Goal: Information Seeking & Learning: Learn about a topic

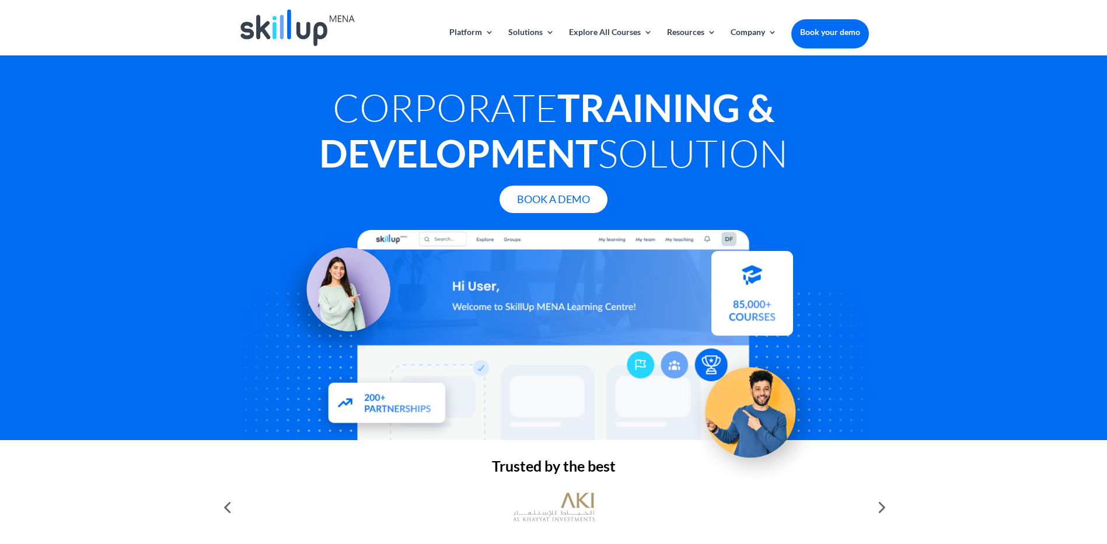
click at [491, 162] on strong "Training & Development" at bounding box center [546, 130] width 455 height 91
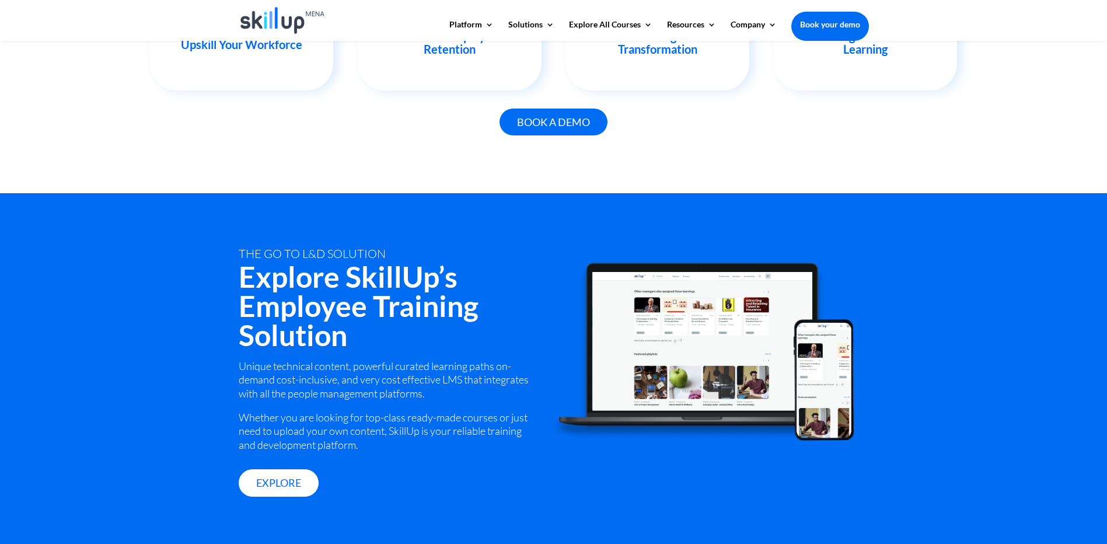
scroll to position [1459, 0]
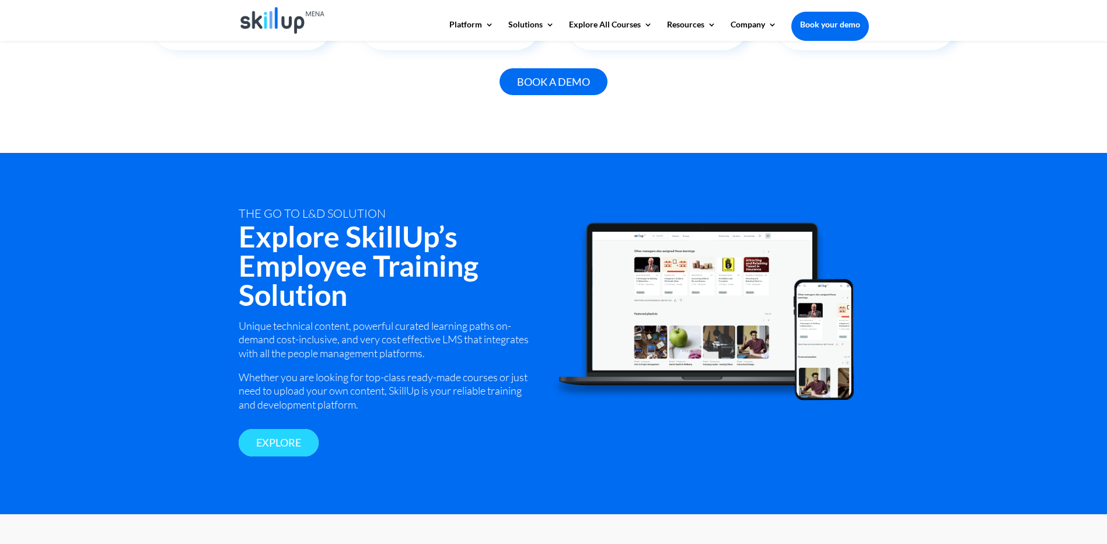
click at [285, 438] on link "Explore" at bounding box center [279, 442] width 80 height 27
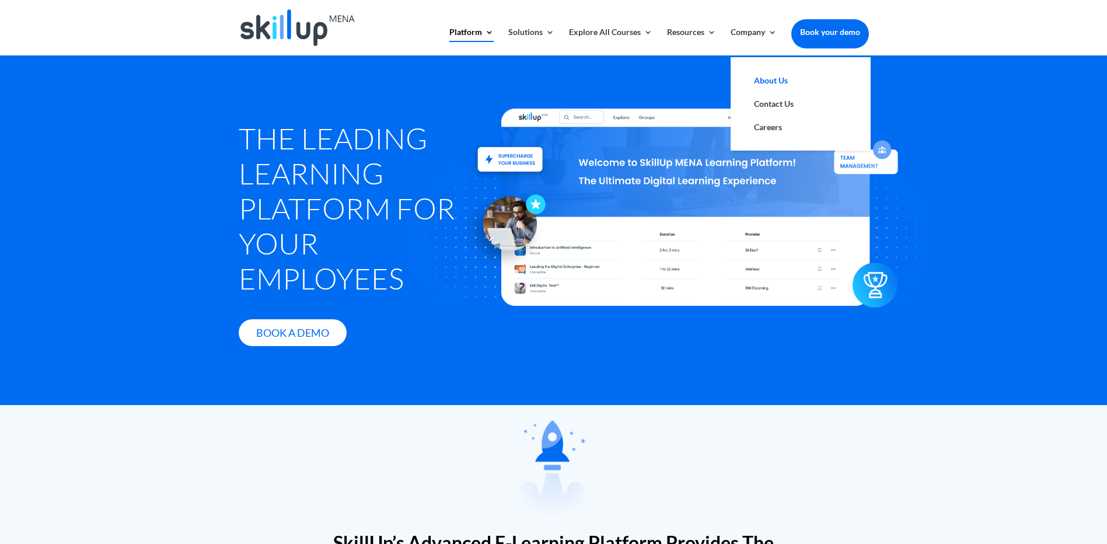
click at [771, 76] on link "About Us" at bounding box center [800, 80] width 117 height 23
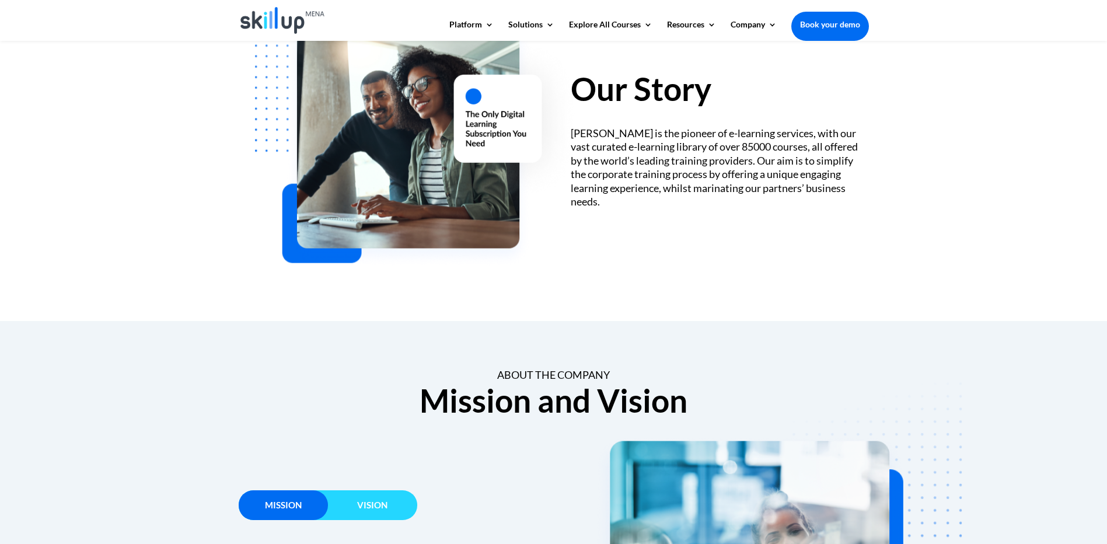
scroll to position [408, 0]
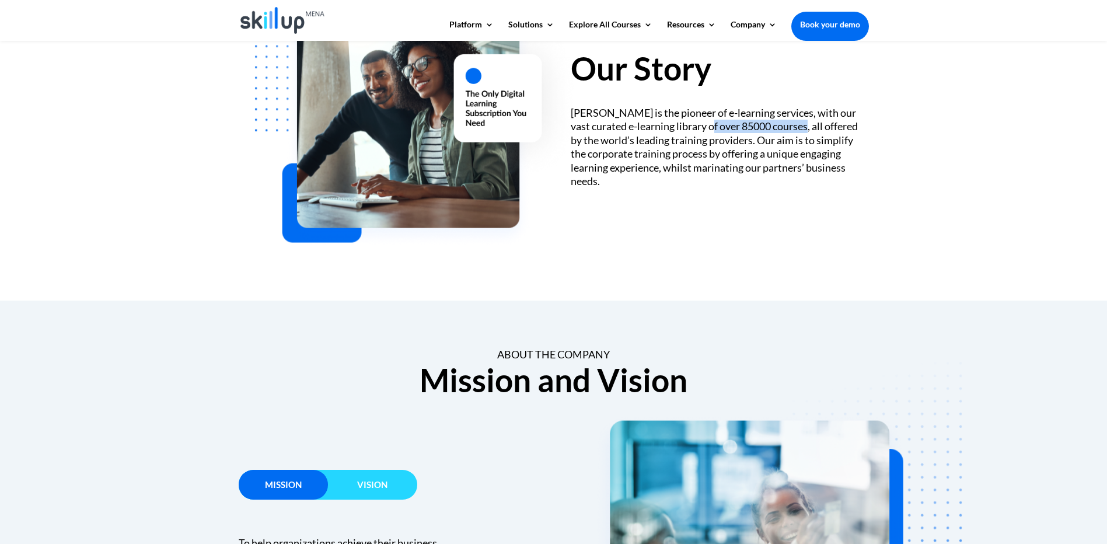
drag, startPoint x: 698, startPoint y: 127, endPoint x: 792, endPoint y: 129, distance: 94.5
click at [792, 129] on div "SkillUp MENA is the pioneer of e-learning services, with our vast curated e-lea…" at bounding box center [720, 147] width 298 height 82
drag, startPoint x: 607, startPoint y: 127, endPoint x: 791, endPoint y: 128, distance: 183.8
click at [791, 128] on div "SkillUp MENA is the pioneer of e-learning services, with our vast curated e-lea…" at bounding box center [720, 147] width 298 height 82
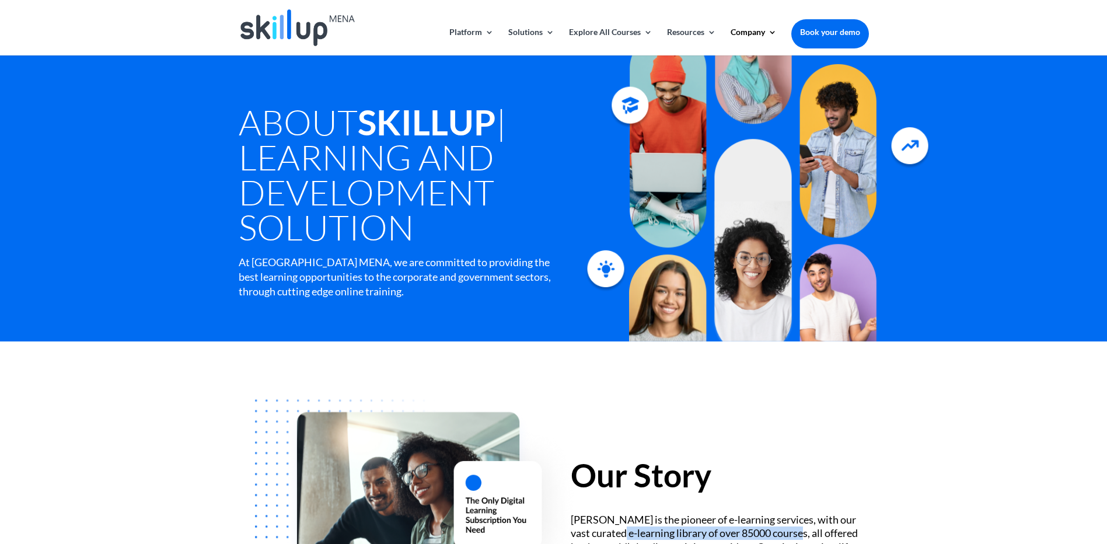
scroll to position [0, 0]
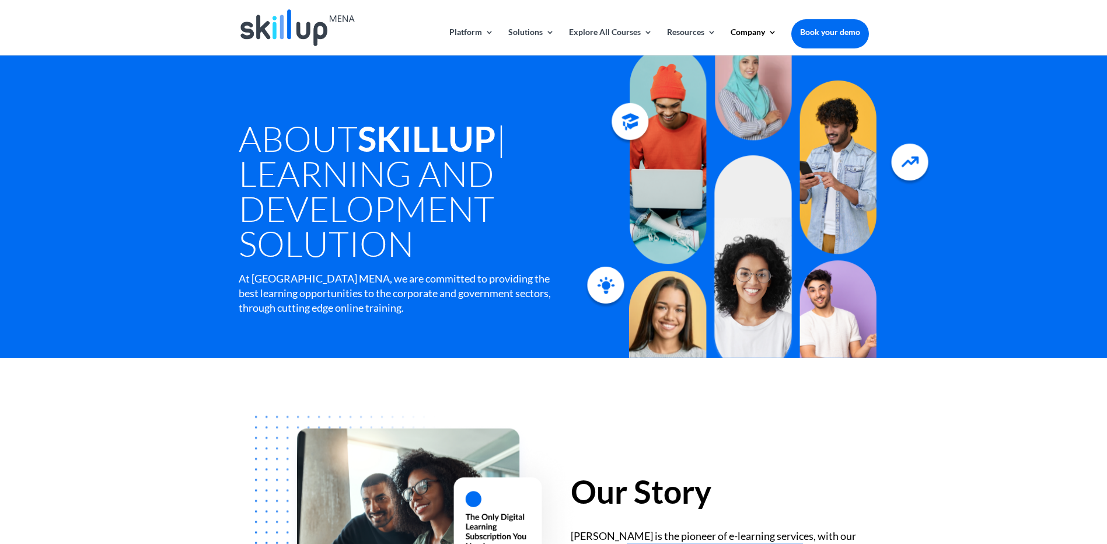
click at [332, 15] on img at bounding box center [297, 27] width 114 height 37
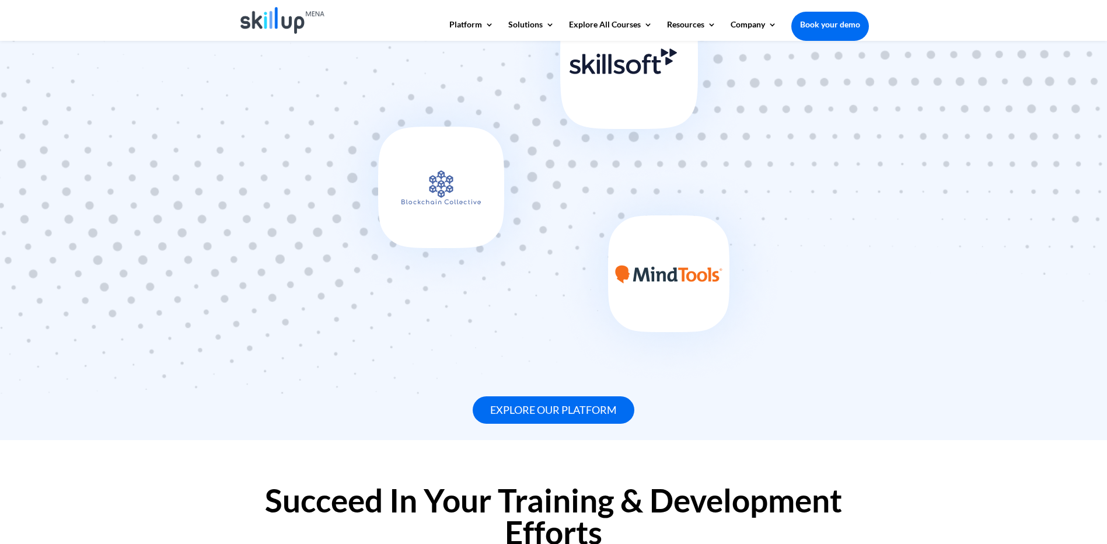
scroll to position [759, 0]
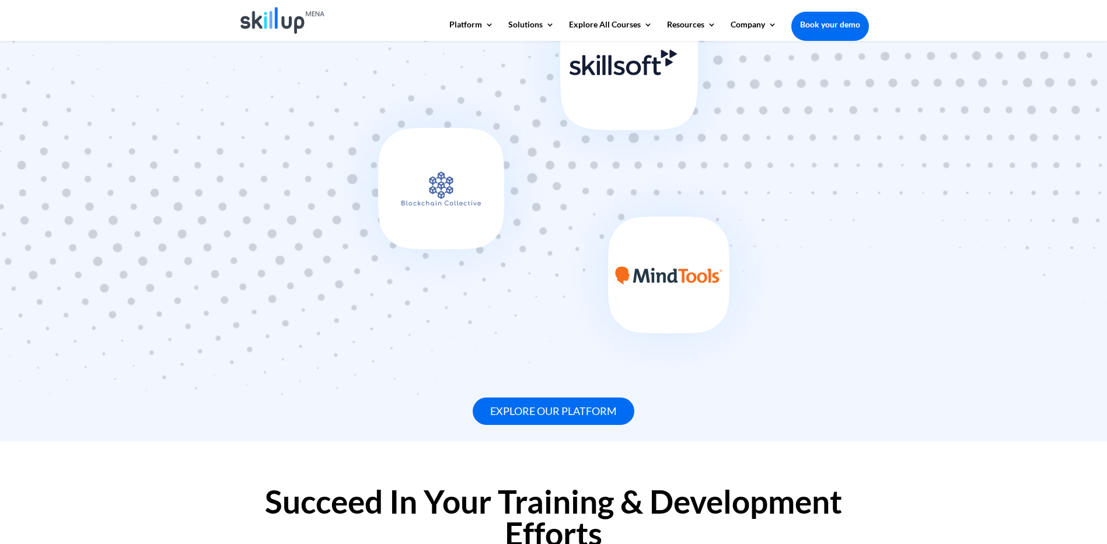
click at [670, 257] on img at bounding box center [554, 165] width 468 height 453
click at [554, 403] on link "Explore our platform" at bounding box center [554, 410] width 162 height 27
